Goal: Navigation & Orientation: Find specific page/section

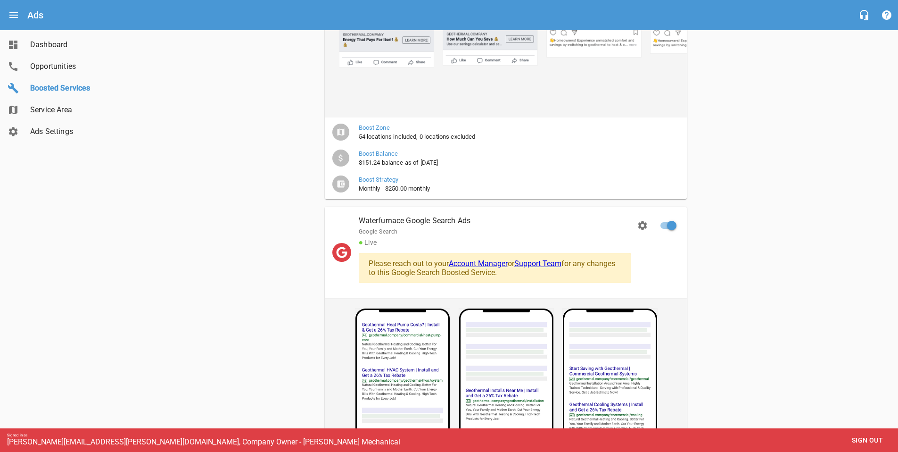
scroll to position [418, 0]
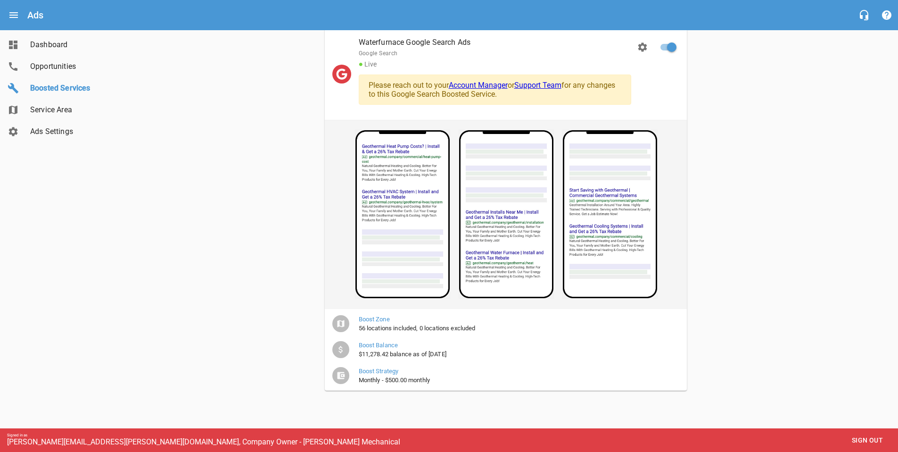
click at [857, 441] on span "Sign out" at bounding box center [868, 440] width 40 height 12
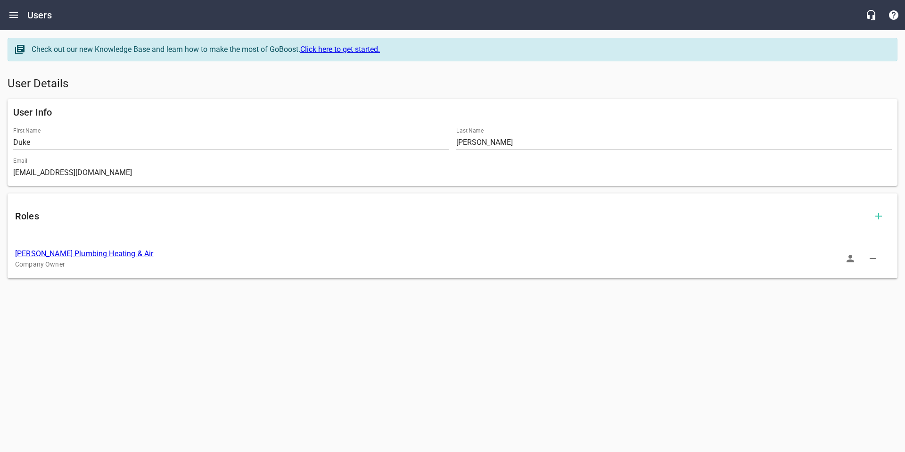
click at [13, 17] on icon "Open drawer" at bounding box center [13, 15] width 8 height 6
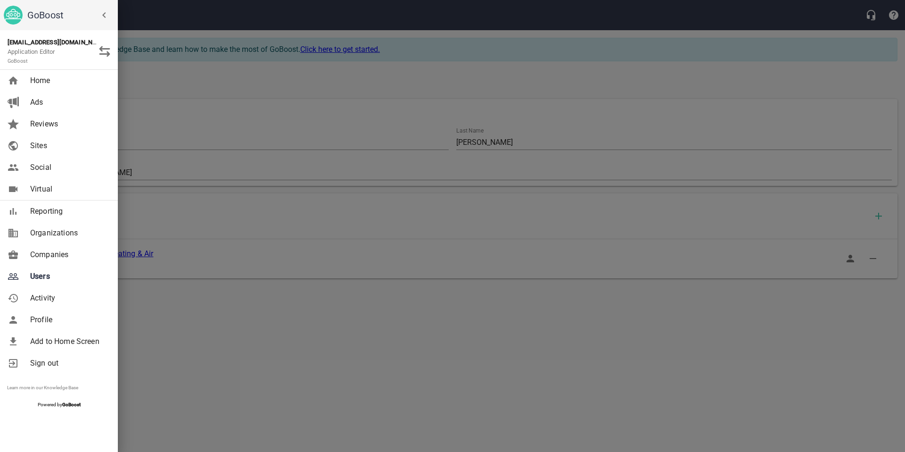
click at [44, 252] on span "Companies" at bounding box center [68, 254] width 76 height 11
